Goal: Task Accomplishment & Management: Manage account settings

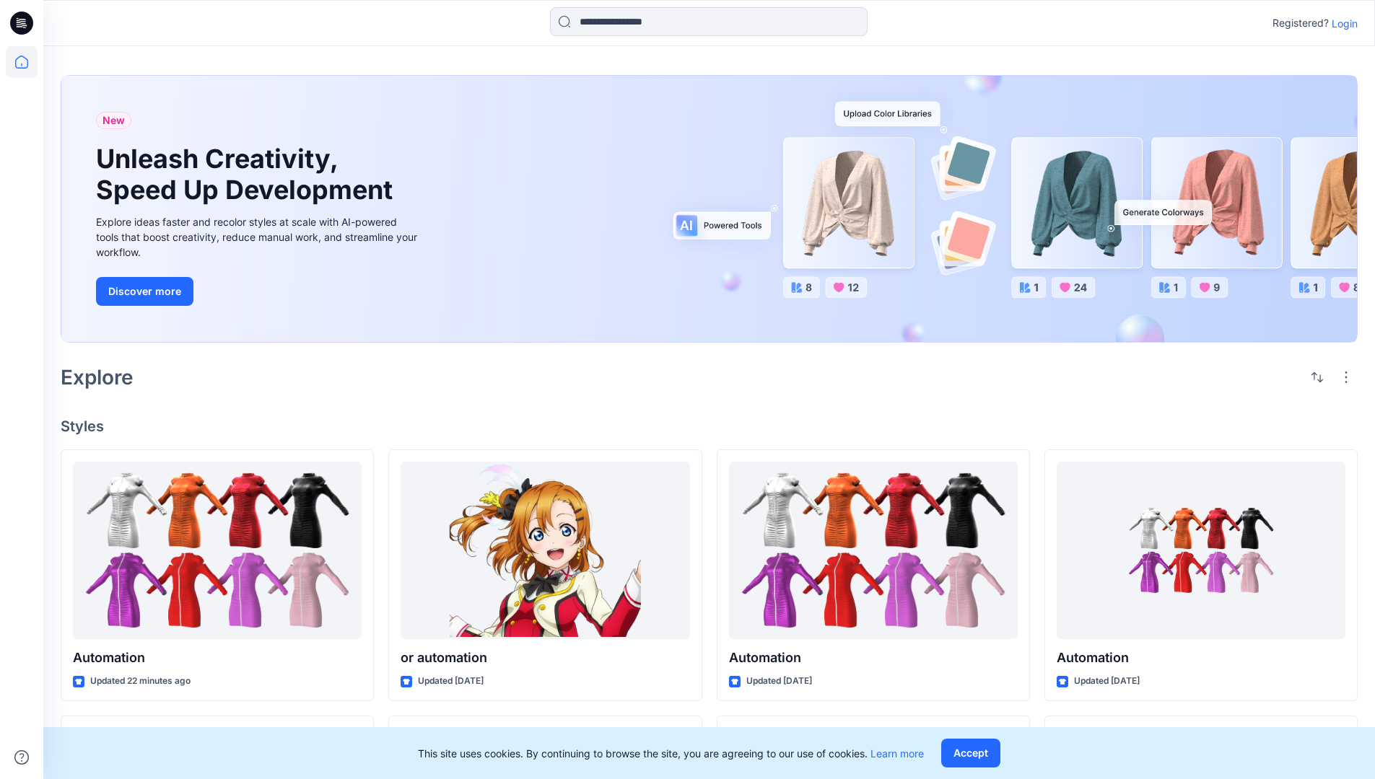
click at [1341, 23] on p "Login" at bounding box center [1345, 23] width 26 height 15
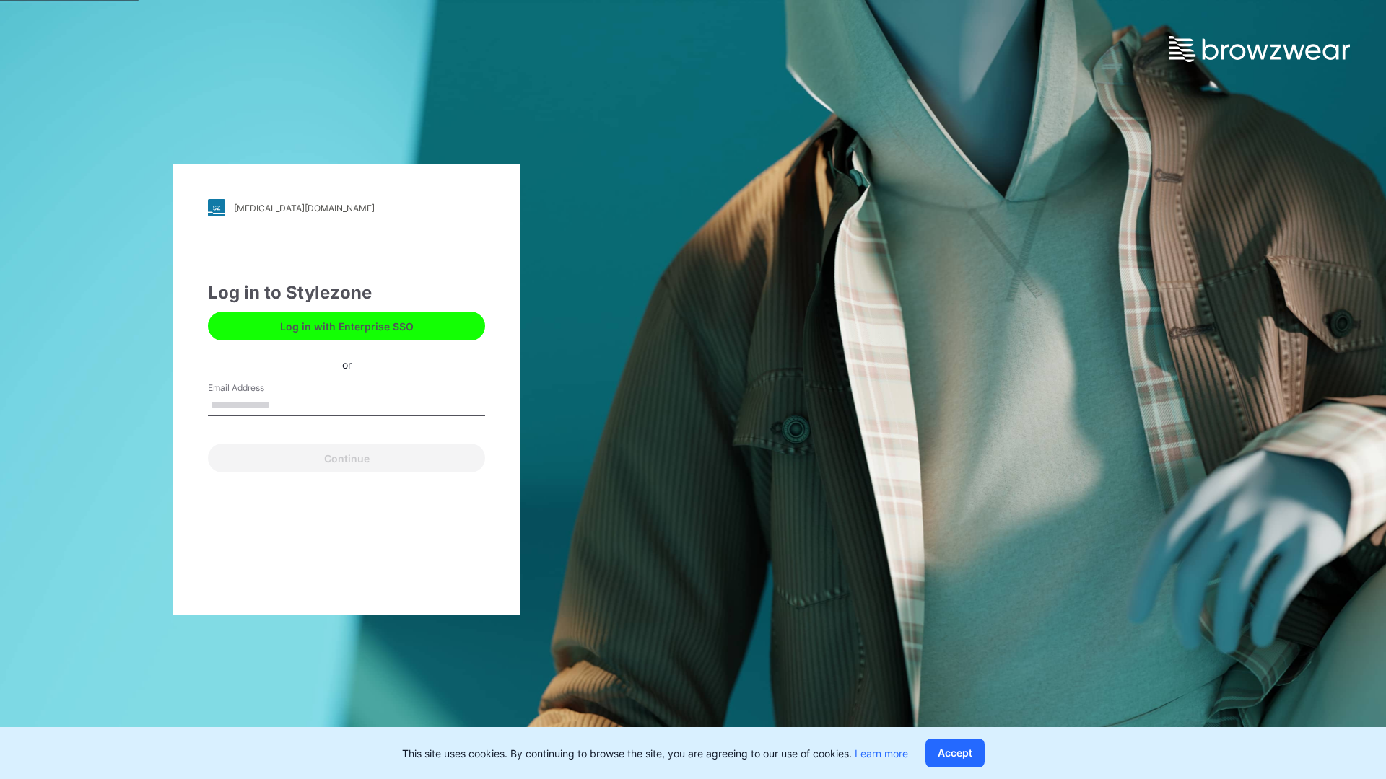
click at [285, 404] on input "Email Address" at bounding box center [346, 406] width 277 height 22
type input "**********"
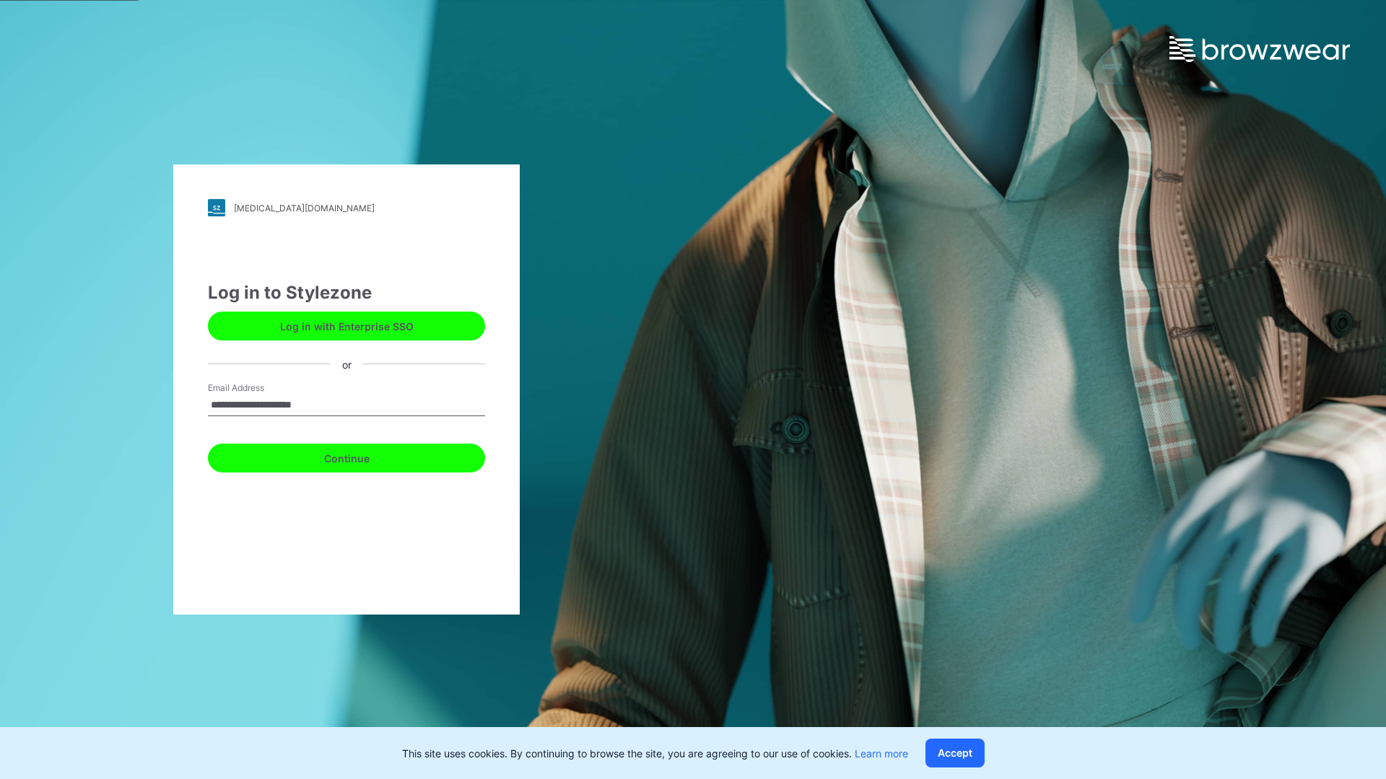
click at [362, 456] on button "Continue" at bounding box center [346, 458] width 277 height 29
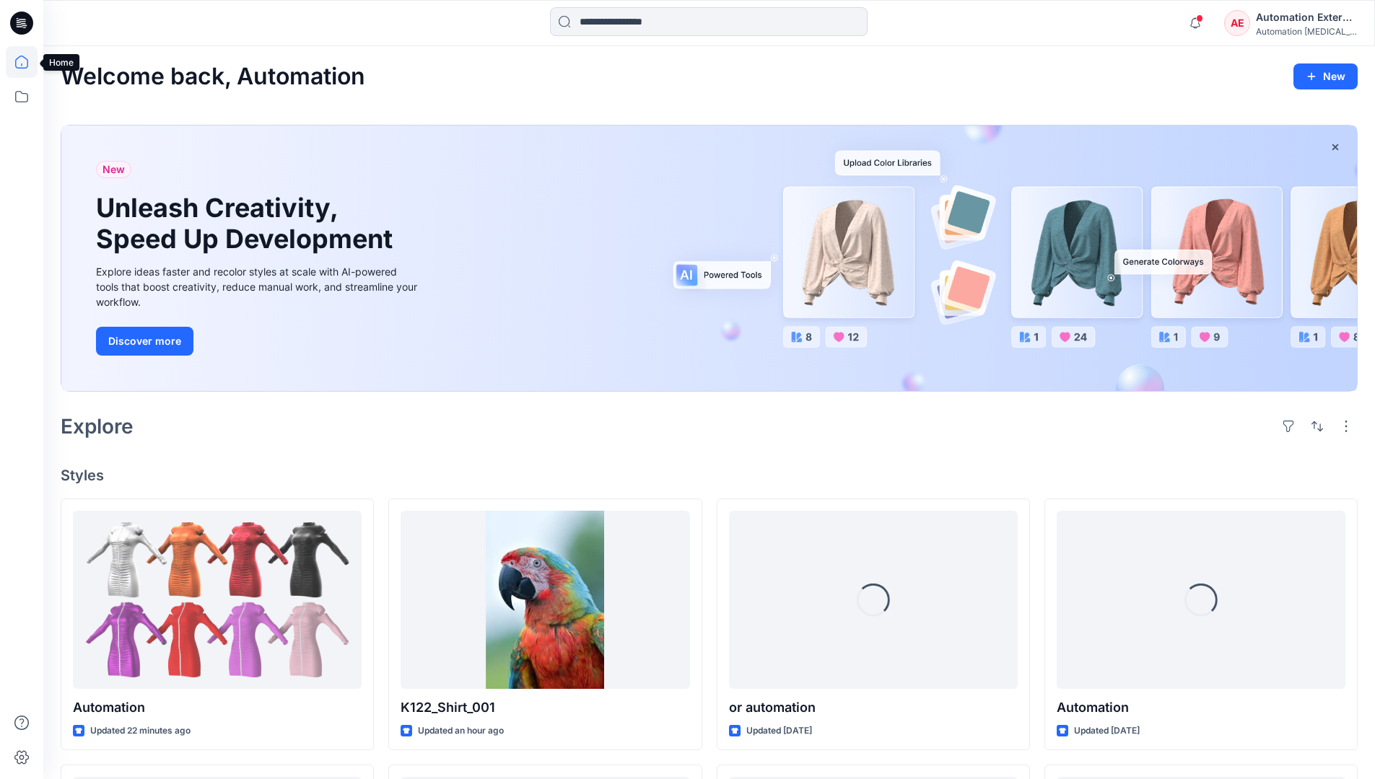
click at [27, 62] on icon at bounding box center [21, 62] width 13 height 13
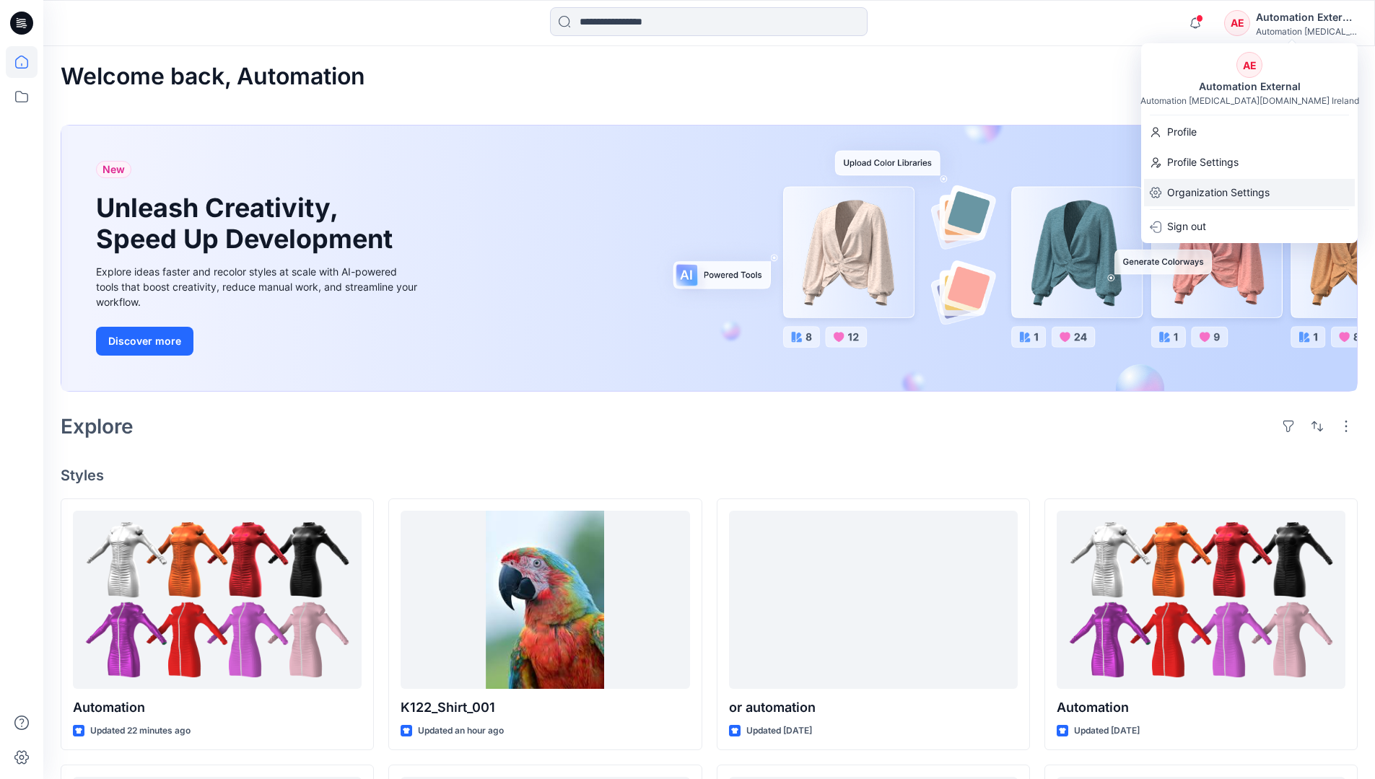
click at [1215, 190] on p "Organization Settings" at bounding box center [1218, 192] width 102 height 27
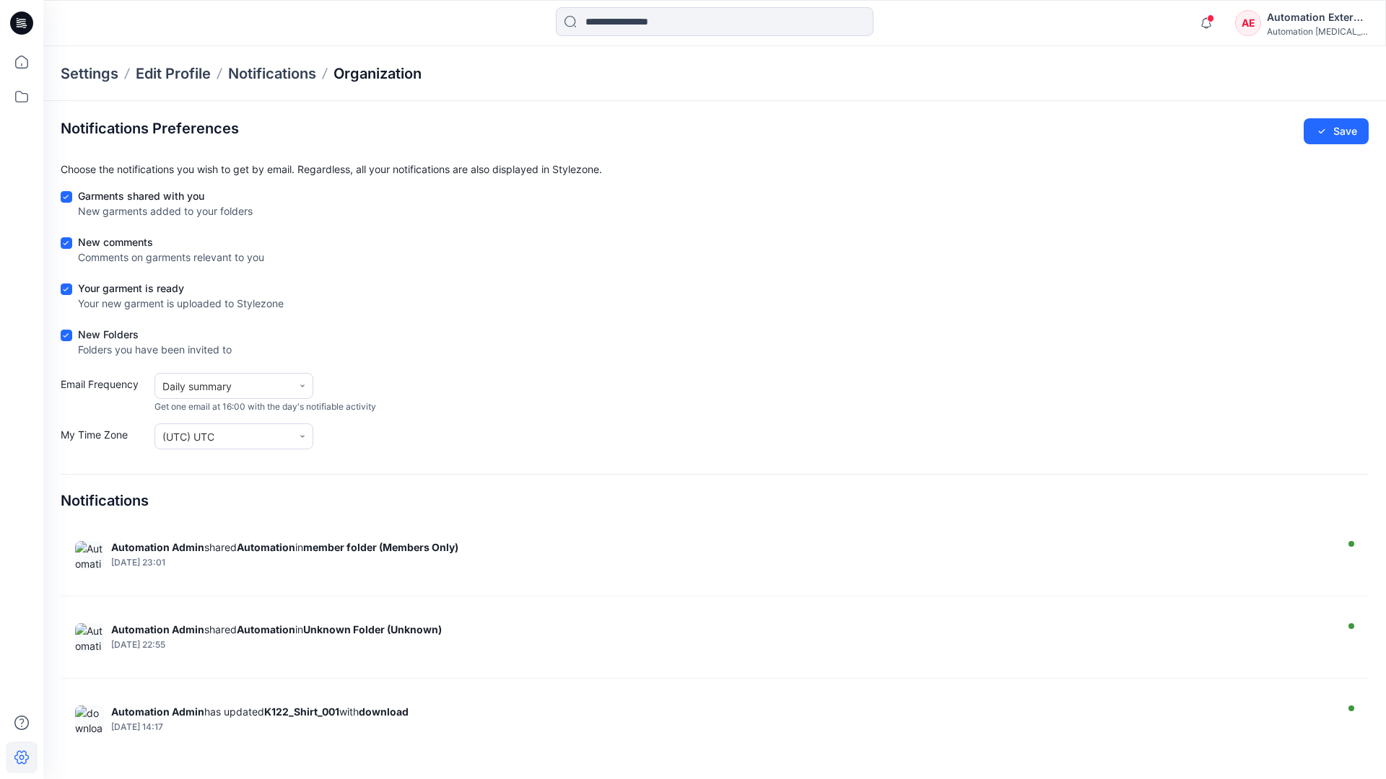
click at [379, 71] on p "Organization" at bounding box center [377, 74] width 88 height 20
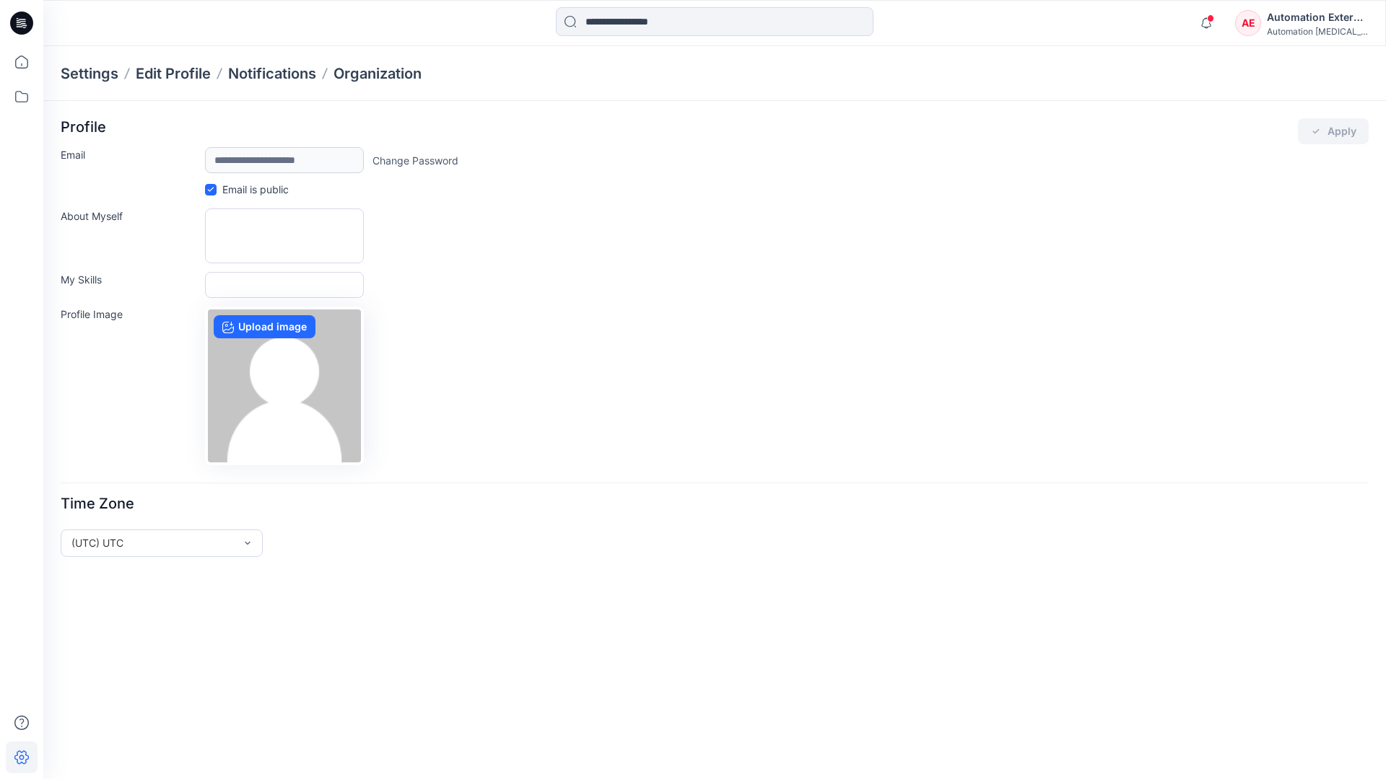
click at [1318, 22] on div "Automation External" at bounding box center [1317, 17] width 101 height 17
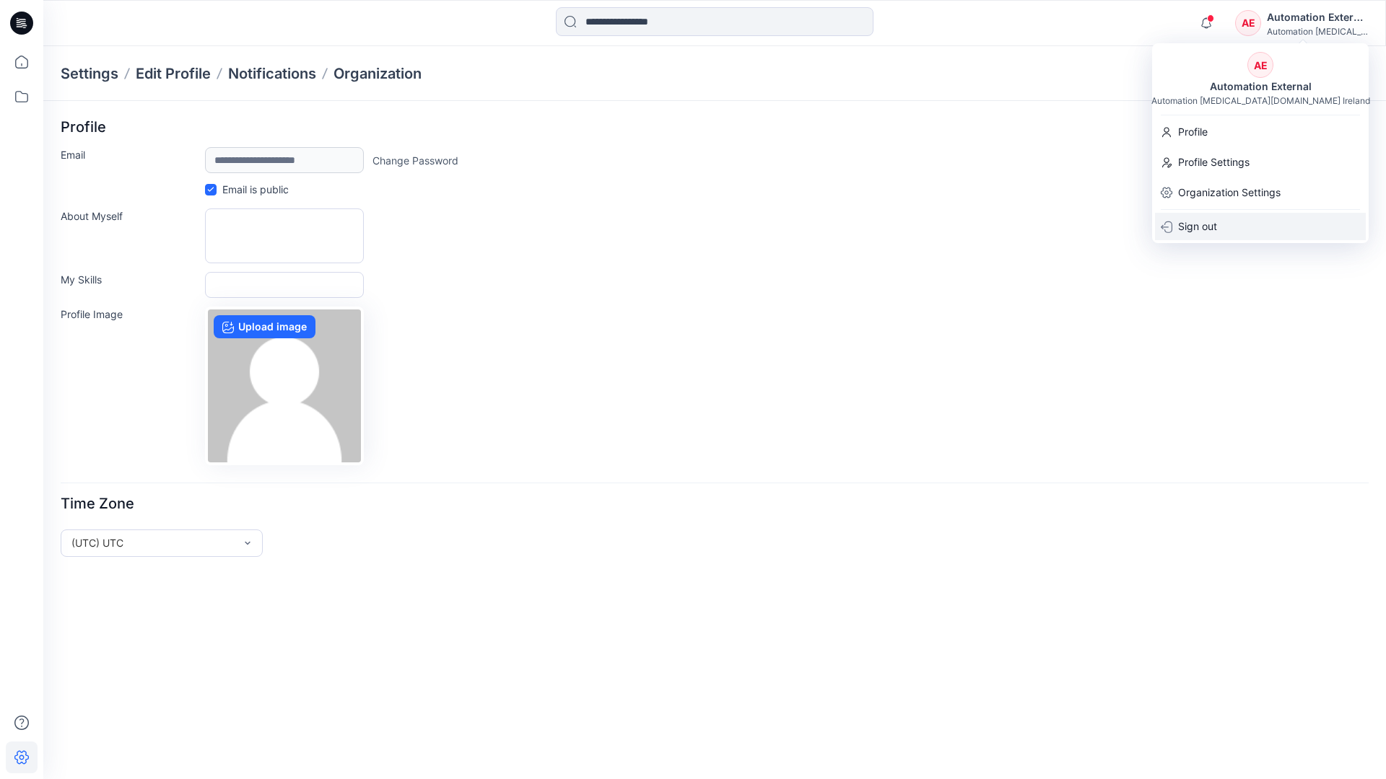
click at [1225, 224] on div "Sign out" at bounding box center [1260, 226] width 211 height 27
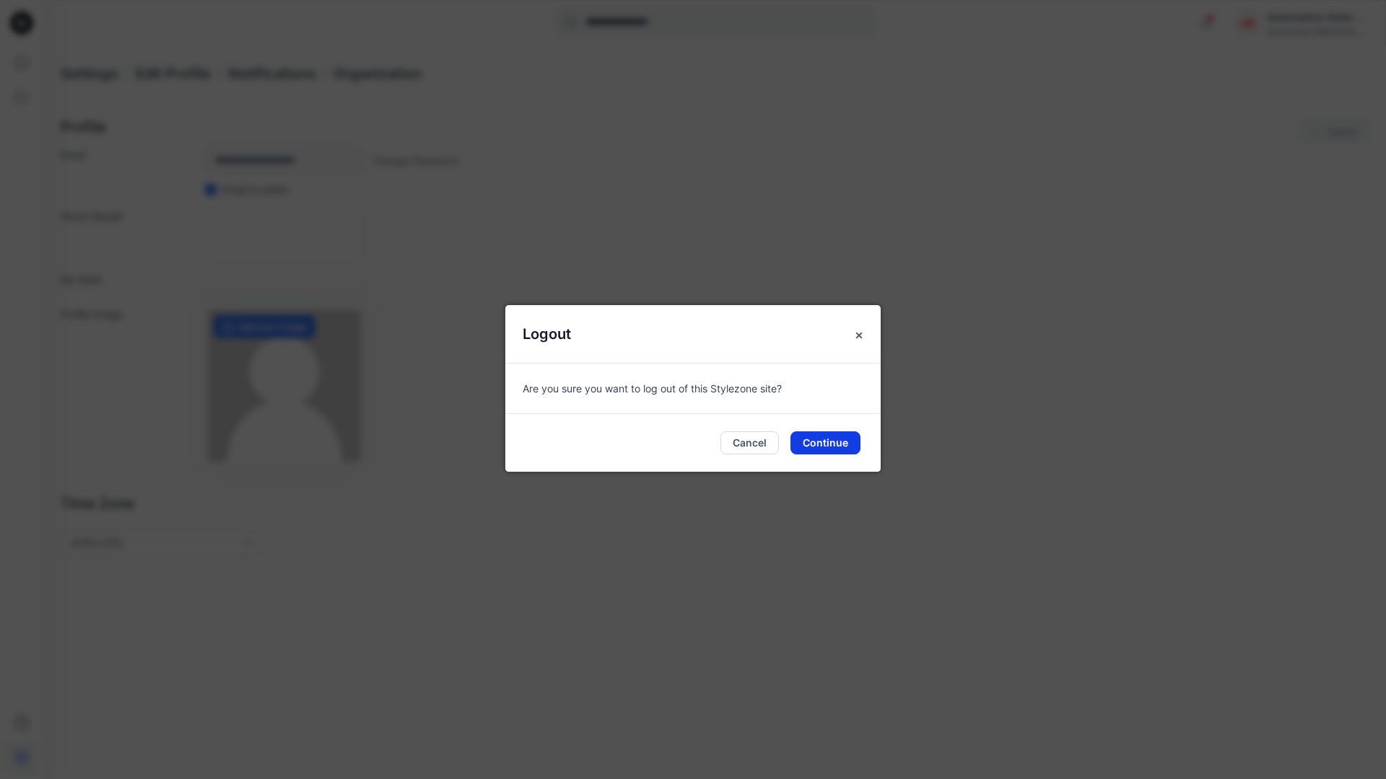
click at [834, 437] on button "Continue" at bounding box center [825, 443] width 70 height 23
